Goal: Transaction & Acquisition: Purchase product/service

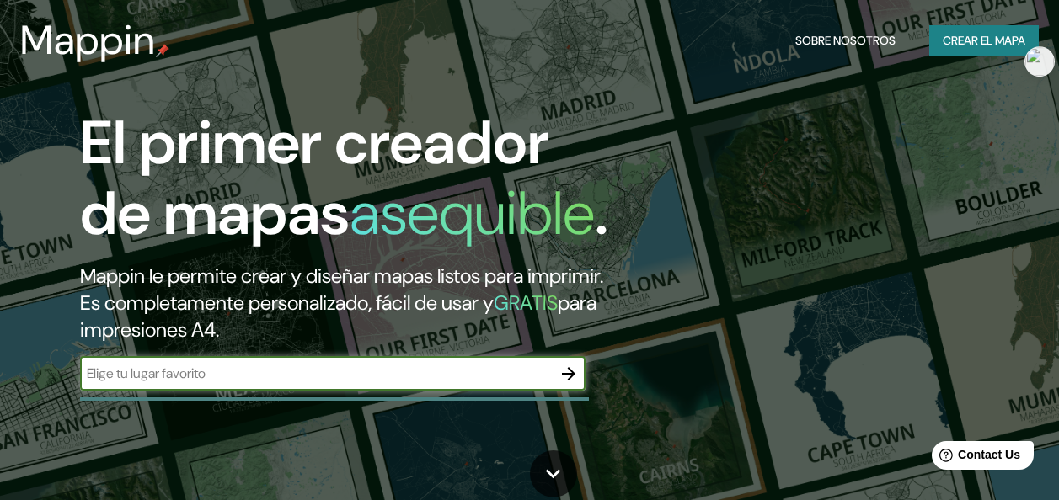
click at [405, 383] on input "text" at bounding box center [316, 373] width 472 height 19
type input "RIOJA"
click at [405, 383] on input "RIOJA" at bounding box center [316, 373] width 472 height 19
click at [566, 384] on icon "button" at bounding box center [568, 374] width 20 height 20
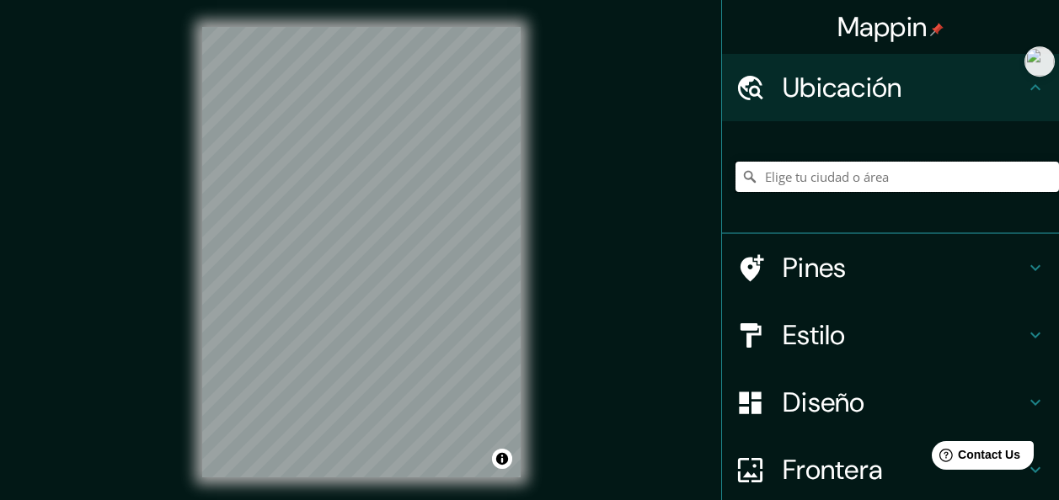
click at [890, 179] on input "Elige tu ciudad o área" at bounding box center [896, 177] width 323 height 30
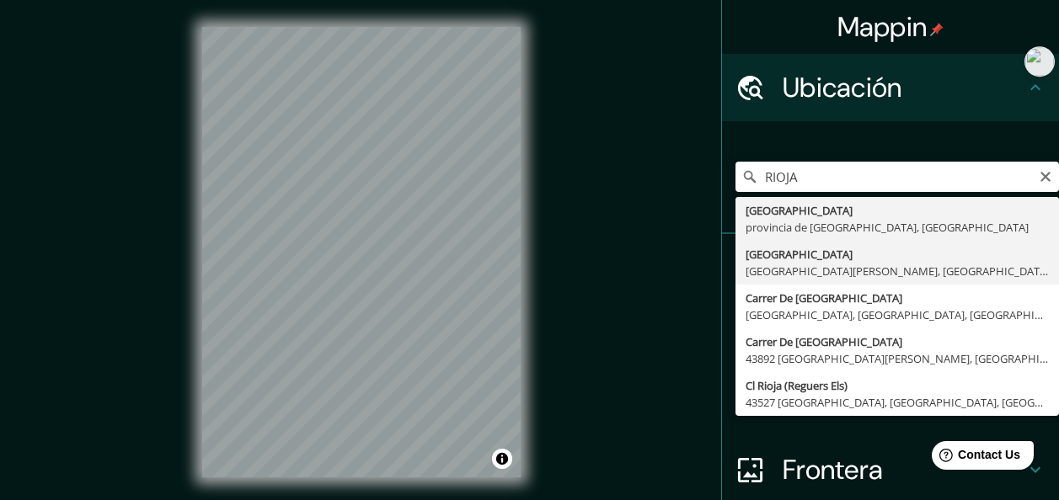
type input "[GEOGRAPHIC_DATA], [GEOGRAPHIC_DATA][PERSON_NAME], [GEOGRAPHIC_DATA]"
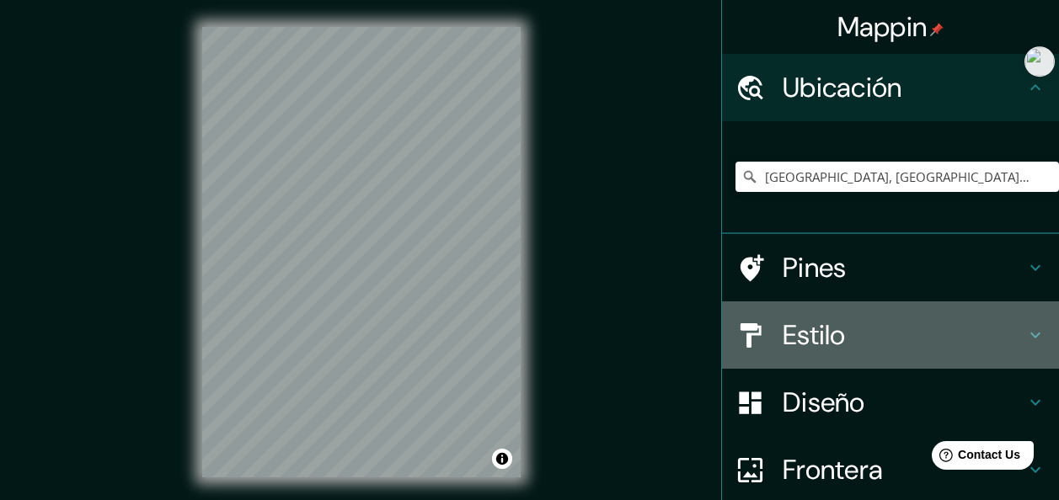
click at [883, 343] on h4 "Estilo" at bounding box center [904, 335] width 243 height 34
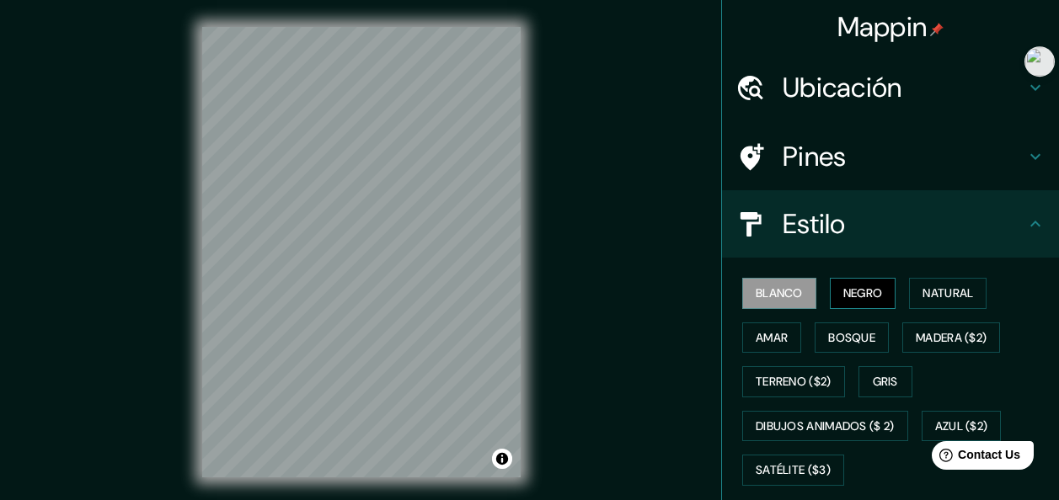
click at [855, 298] on font "Negro" at bounding box center [863, 293] width 40 height 21
click at [935, 297] on font "Natural" at bounding box center [947, 293] width 51 height 21
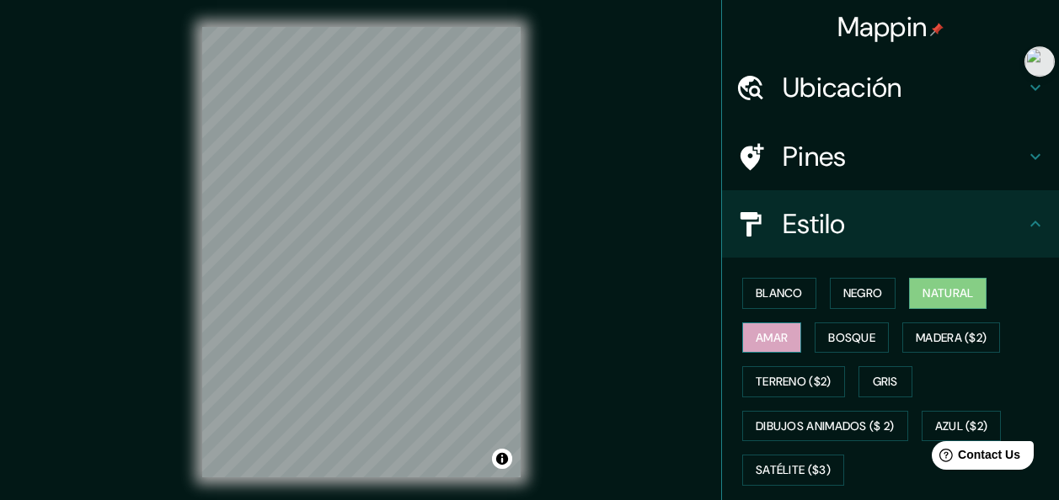
click at [772, 347] on font "Amar" at bounding box center [772, 338] width 32 height 21
click at [870, 340] on button "Bosque" at bounding box center [852, 338] width 74 height 31
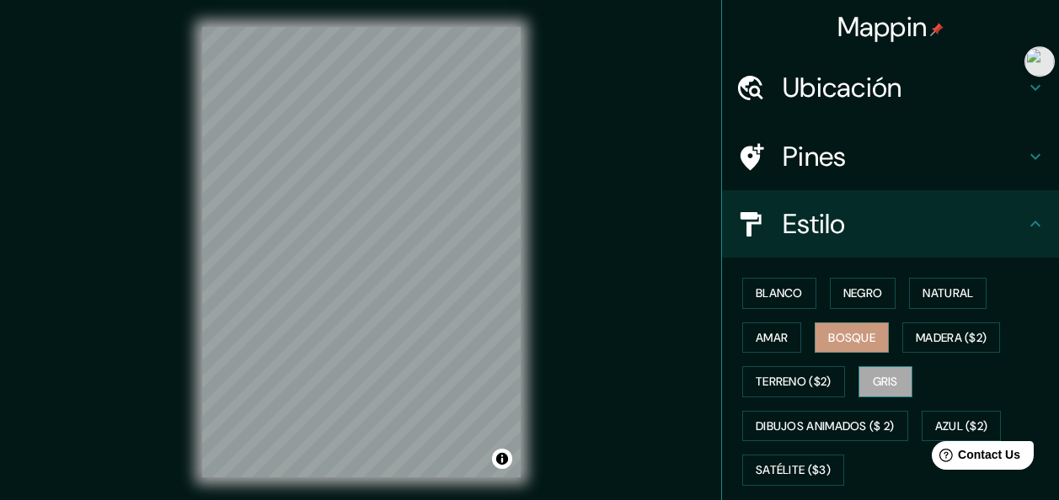
click at [890, 376] on font "Gris" at bounding box center [885, 381] width 25 height 21
click at [848, 334] on font "Bosque" at bounding box center [851, 338] width 47 height 21
drag, startPoint x: 788, startPoint y: 174, endPoint x: 810, endPoint y: 176, distance: 21.1
click at [791, 174] on div "Pines" at bounding box center [890, 156] width 337 height 67
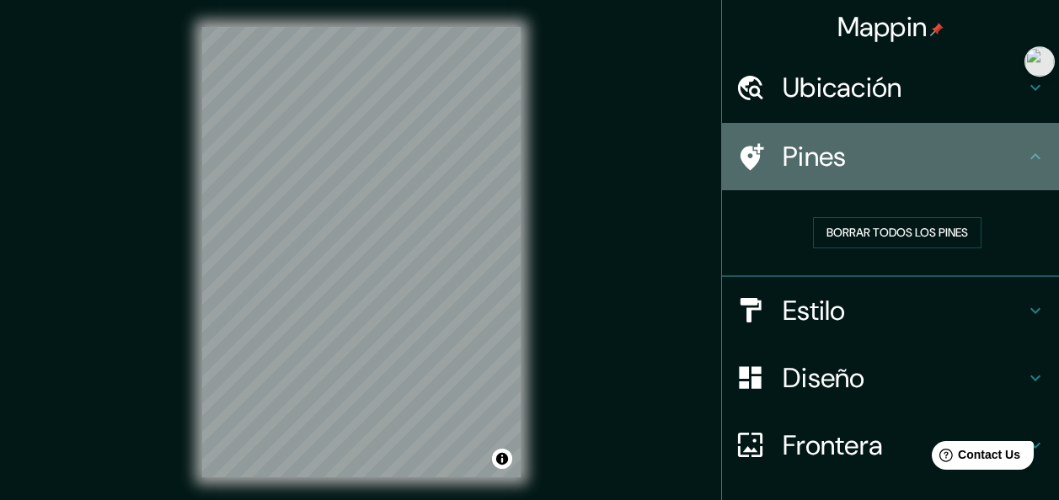
click at [864, 166] on h4 "Pines" at bounding box center [904, 157] width 243 height 34
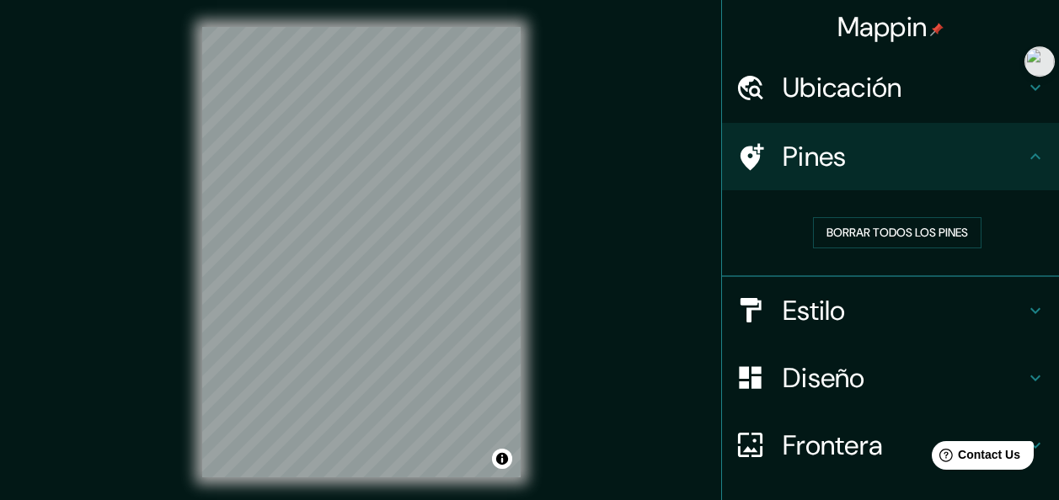
click at [907, 296] on h4 "Estilo" at bounding box center [904, 311] width 243 height 34
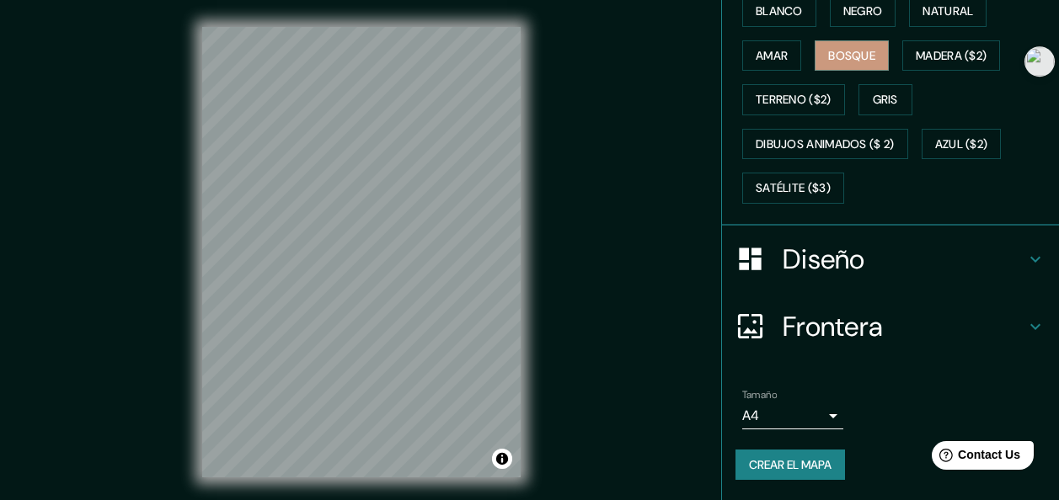
click at [872, 267] on h4 "Diseño" at bounding box center [904, 260] width 243 height 34
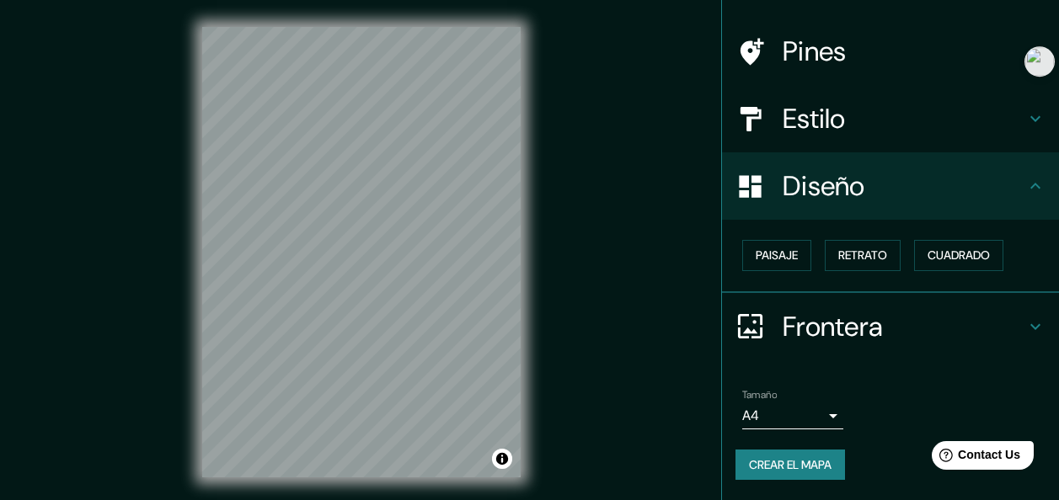
scroll to position [105, 0]
click at [858, 326] on h4 "Frontera" at bounding box center [904, 327] width 243 height 34
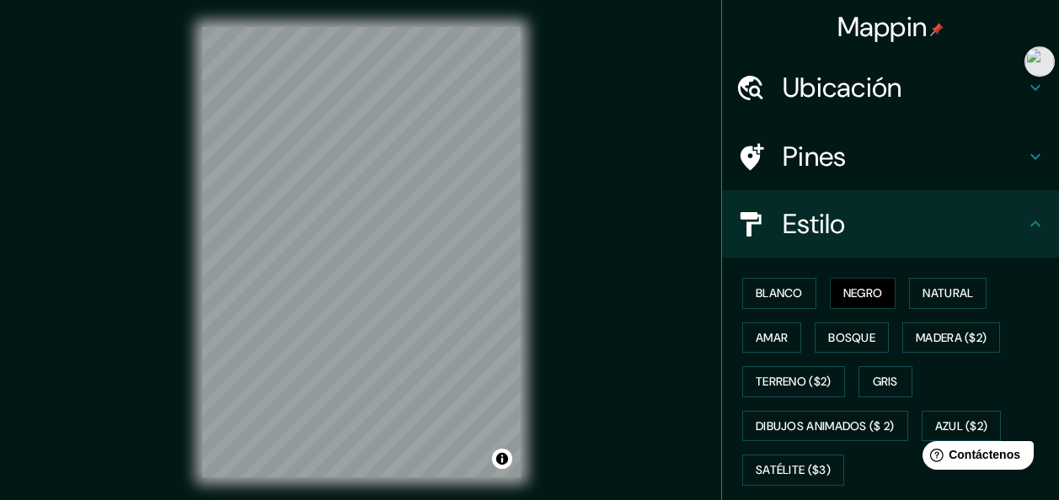
scroll to position [84, 0]
